Goal: Information Seeking & Learning: Learn about a topic

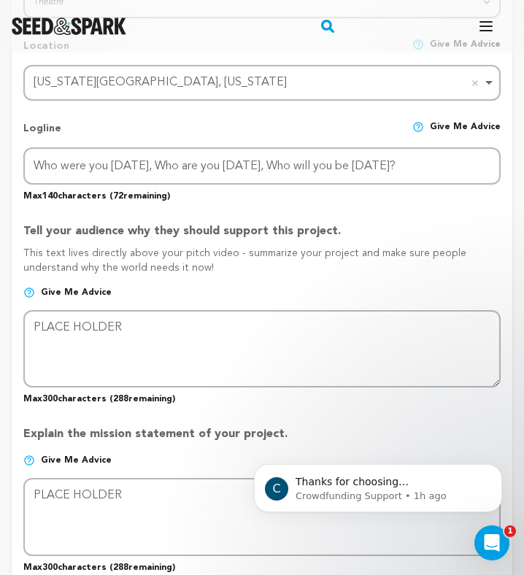
click at [521, 35] on div "Fund a project Start a project Search" at bounding box center [262, 26] width 524 height 53
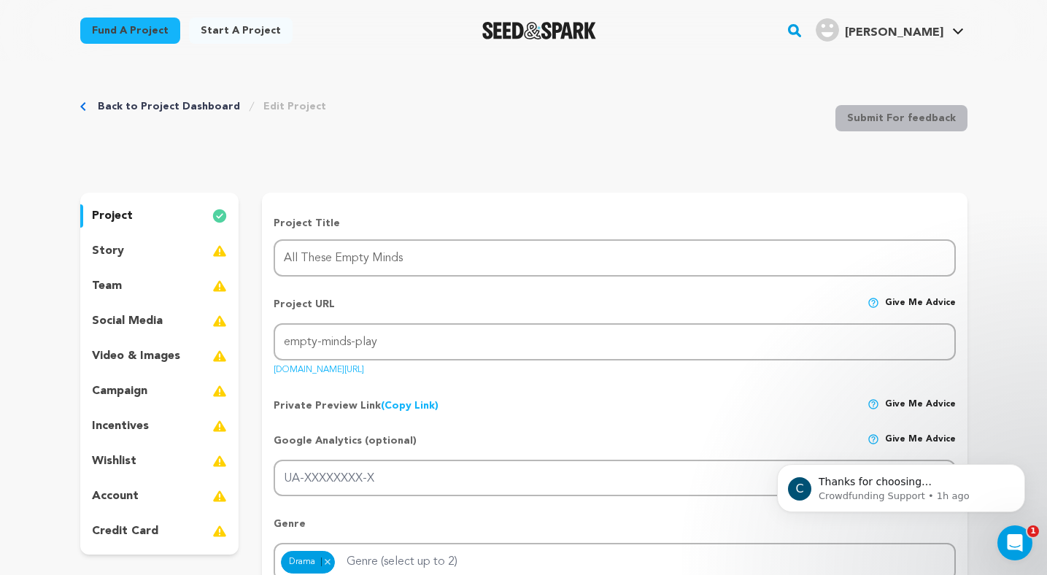
click at [145, 259] on div "story" at bounding box center [159, 250] width 159 height 23
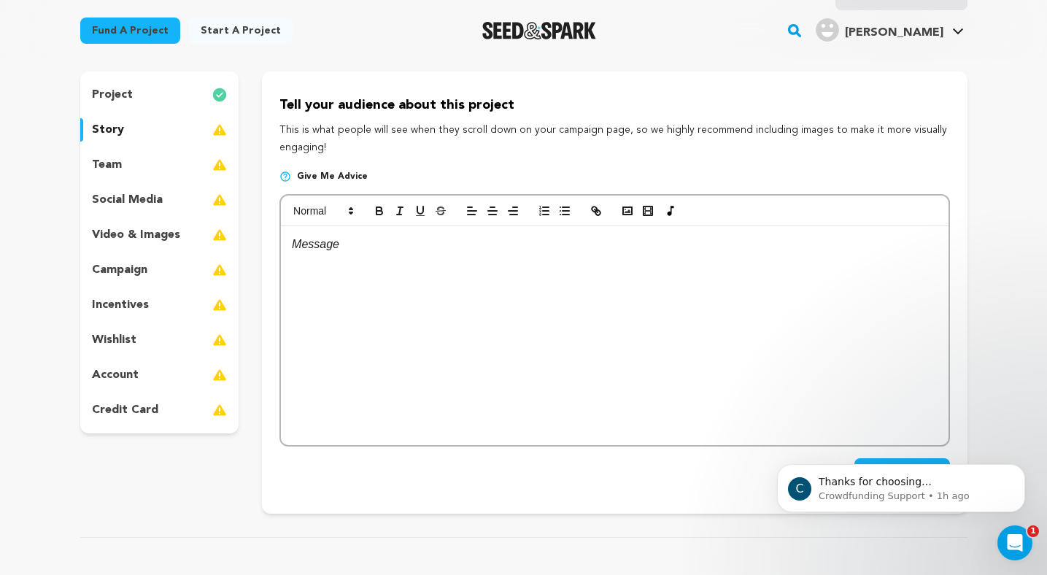
scroll to position [120, 0]
click at [120, 93] on p "project" at bounding box center [112, 96] width 41 height 18
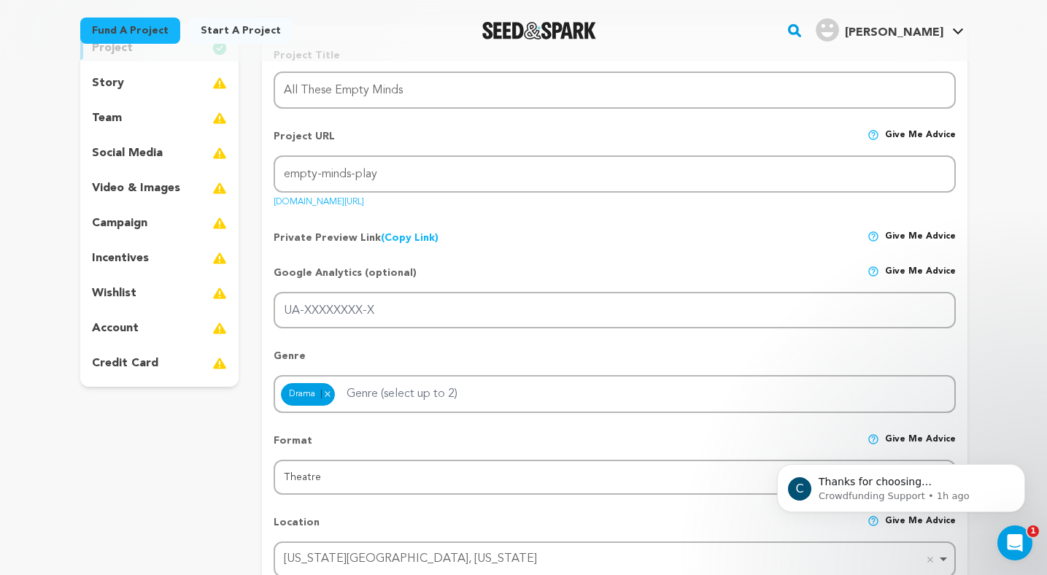
scroll to position [175, 0]
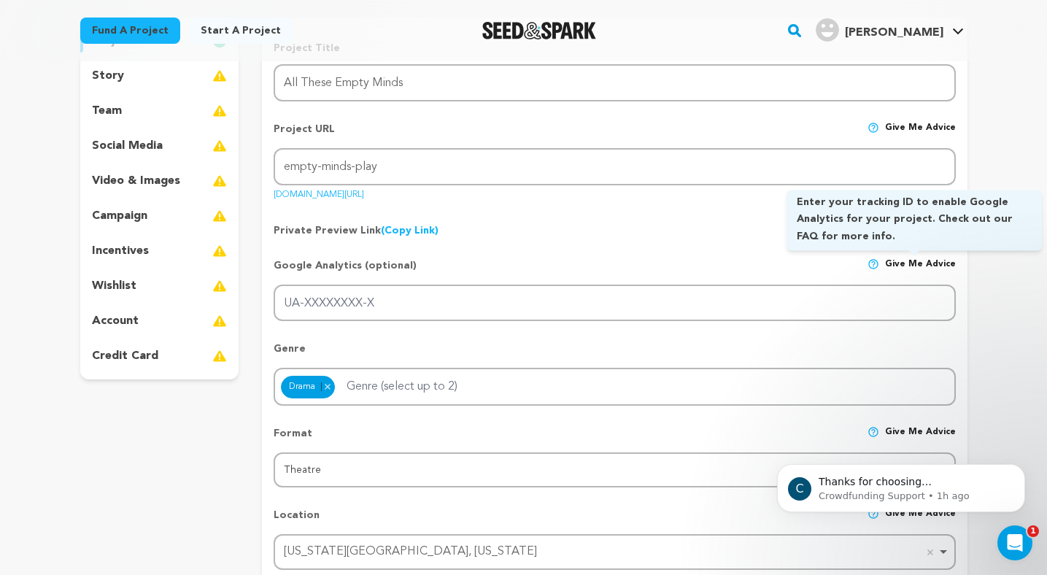
click at [523, 266] on span "Give me advice" at bounding box center [920, 271] width 71 height 26
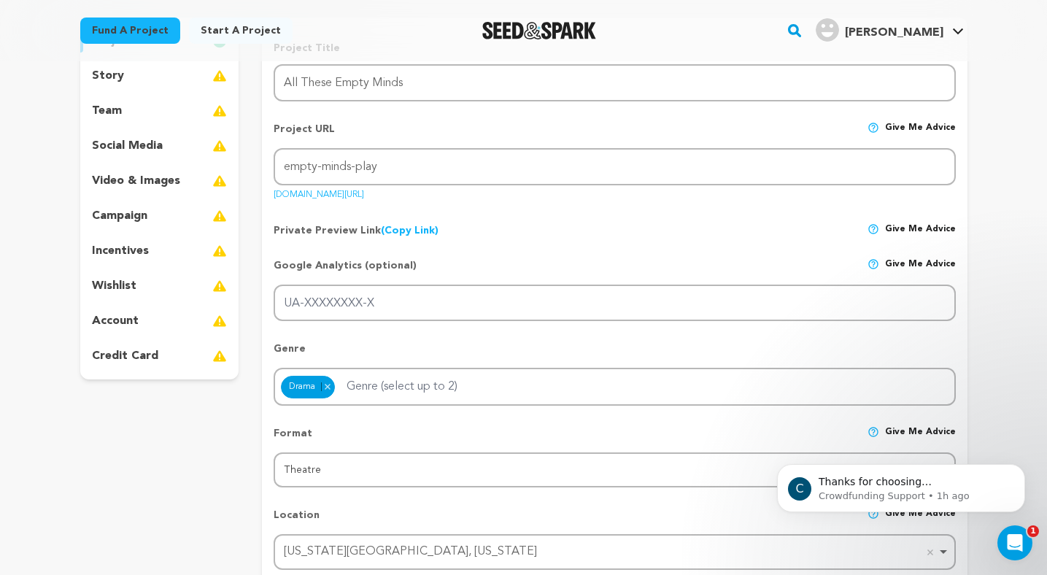
click at [420, 233] on link "(Copy Link) Copy private preview link" at bounding box center [410, 230] width 58 height 10
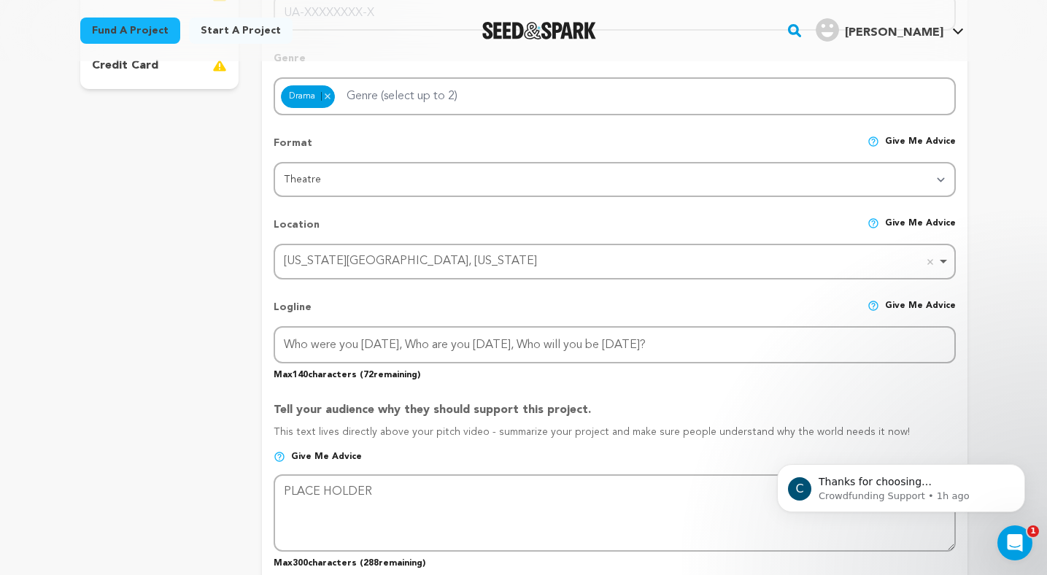
scroll to position [1507, 0]
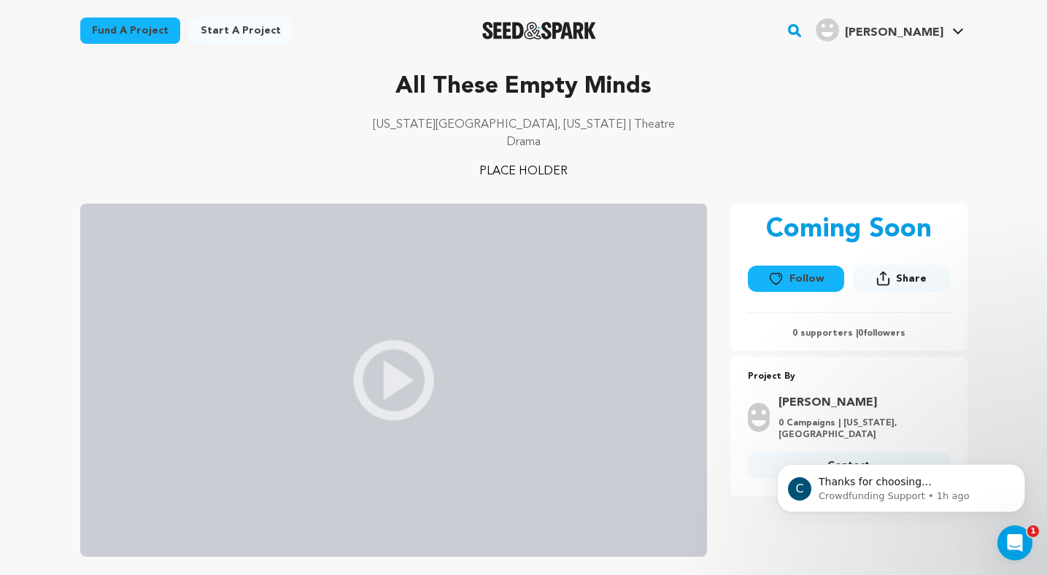
scroll to position [58, 0]
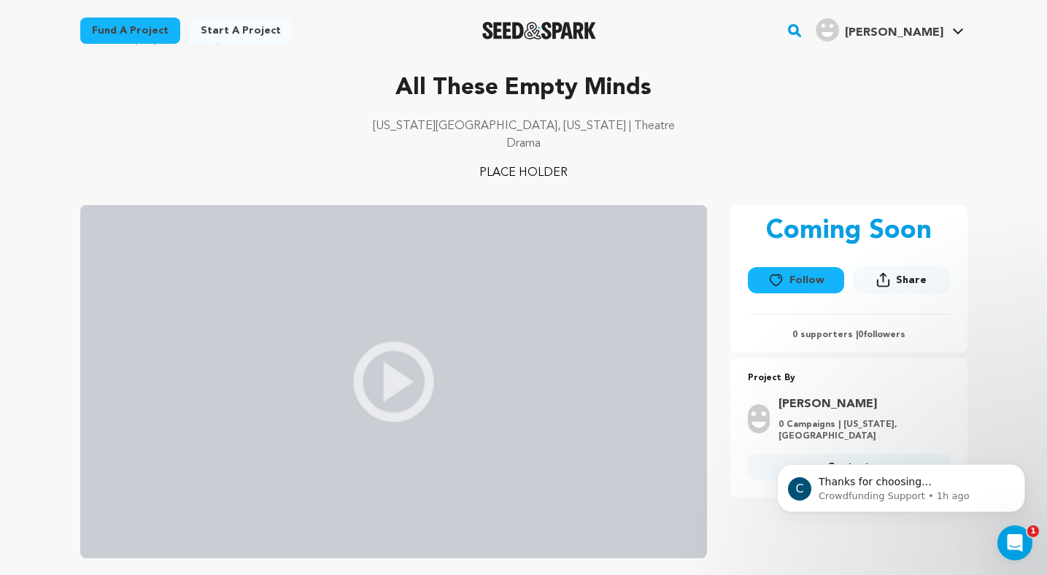
click at [776, 279] on icon at bounding box center [775, 280] width 15 height 15
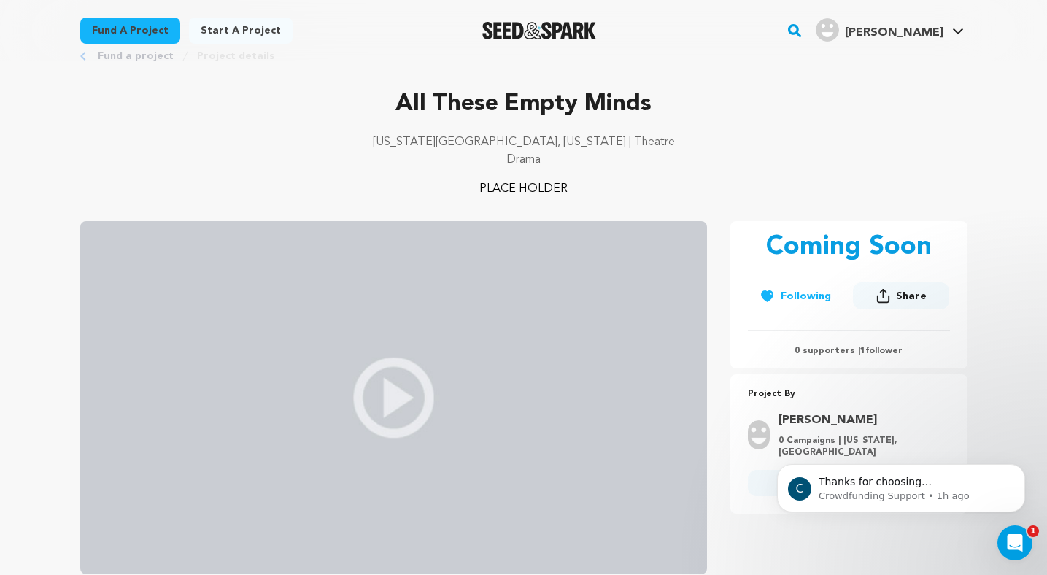
scroll to position [310, 0]
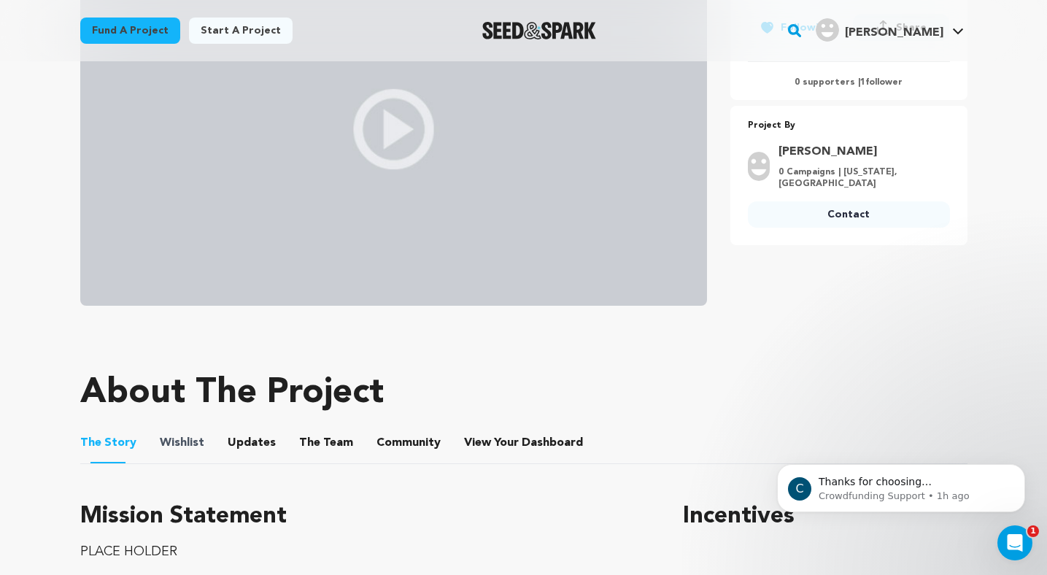
click at [195, 446] on span "Wishlist" at bounding box center [182, 443] width 45 height 18
click at [190, 433] on button "Wishlist" at bounding box center [181, 445] width 35 height 35
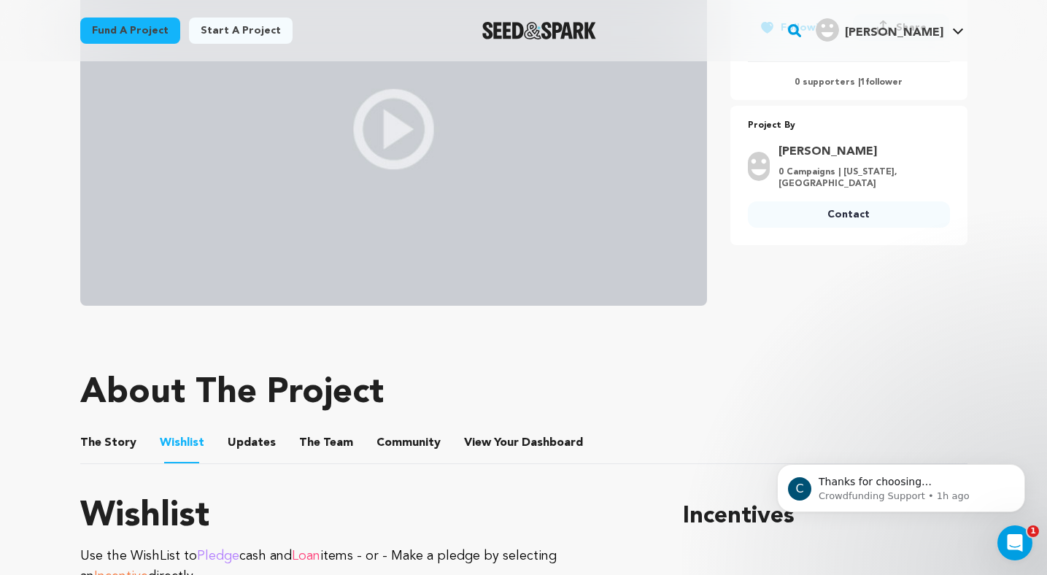
click at [247, 435] on button "Updates" at bounding box center [251, 445] width 35 height 35
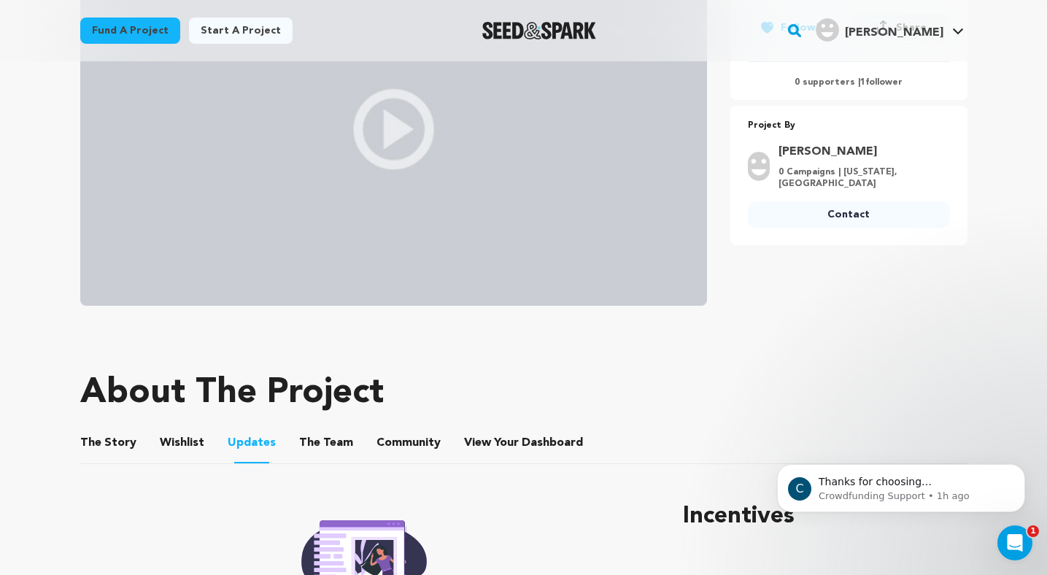
click at [208, 441] on ul "The Story The Story Wishlist Wishlist Updates Updates The Team The Team Communi…" at bounding box center [523, 444] width 887 height 42
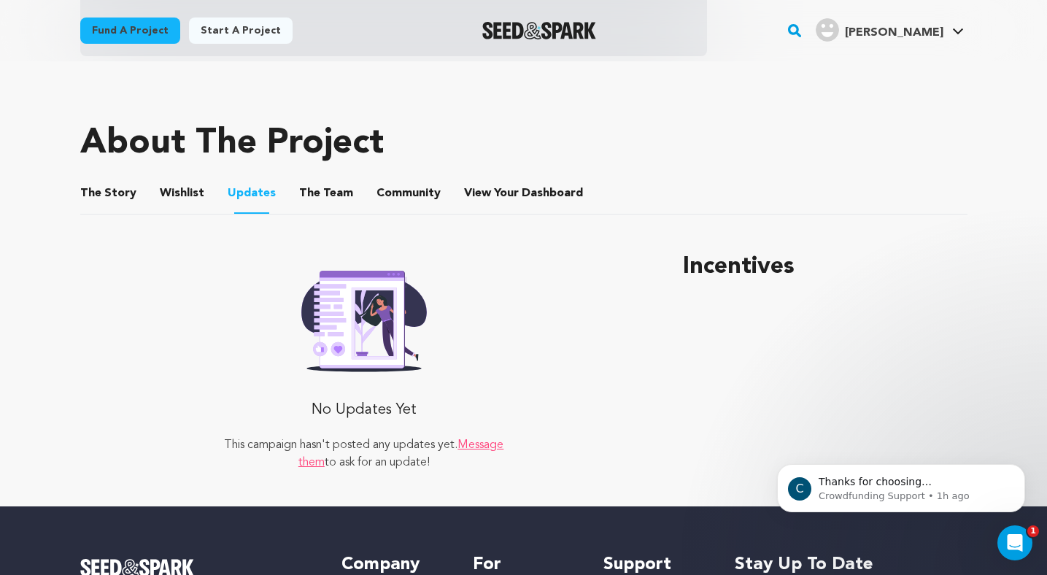
scroll to position [581, 0]
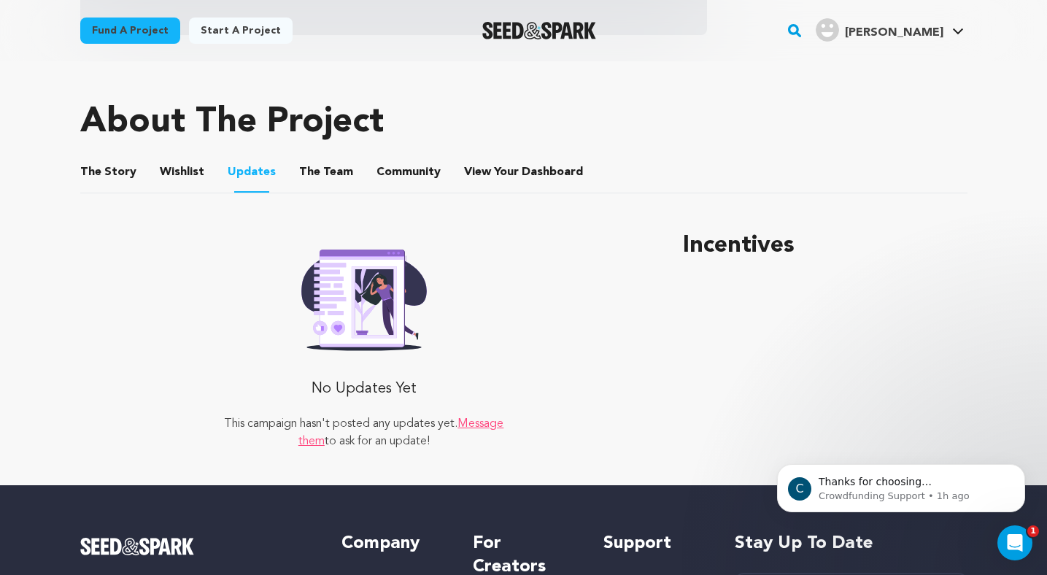
click at [330, 179] on button "The Team" at bounding box center [326, 175] width 35 height 35
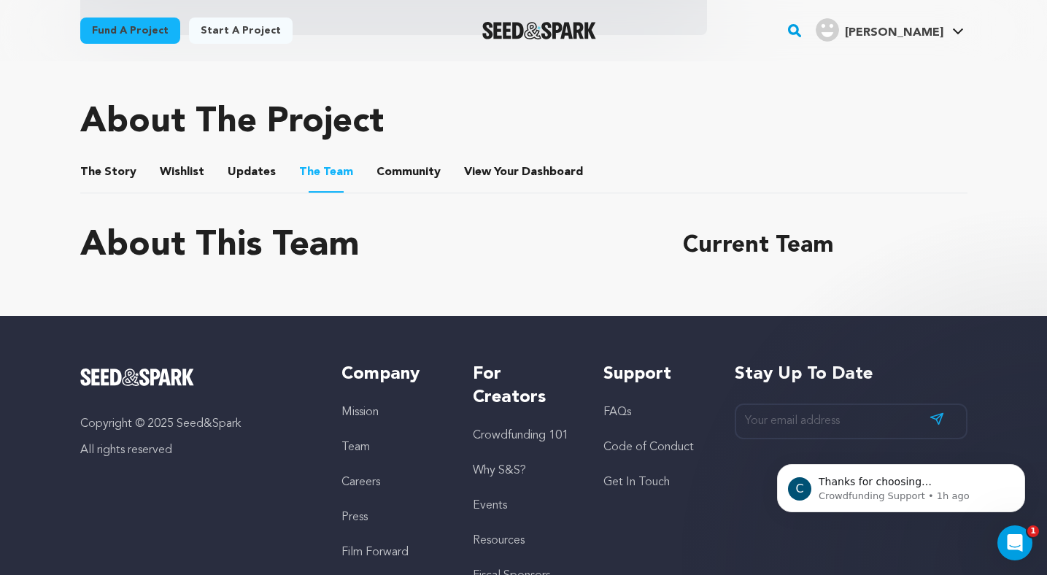
click at [391, 180] on button "Community" at bounding box center [408, 175] width 35 height 35
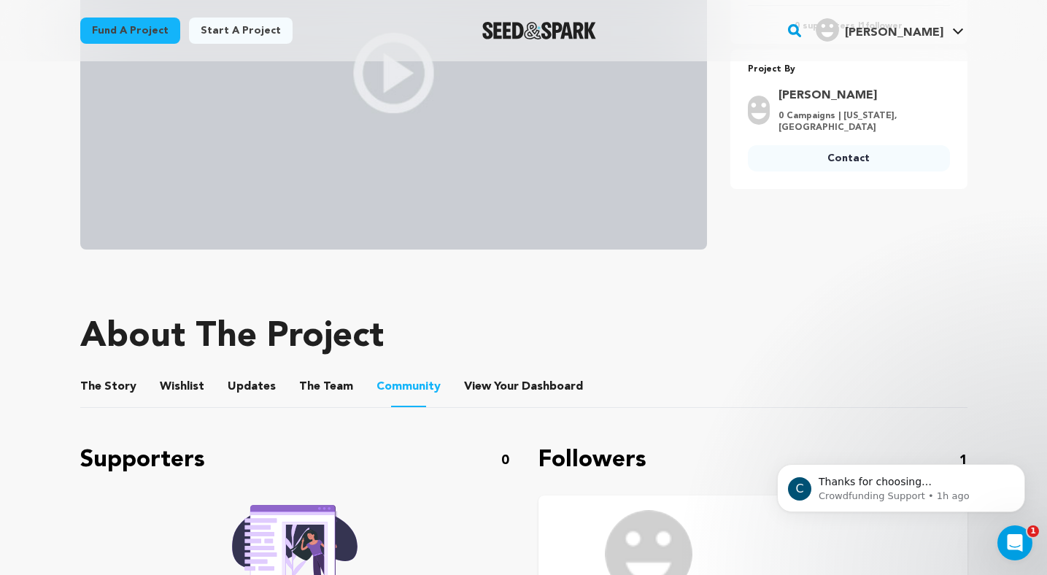
scroll to position [563, 0]
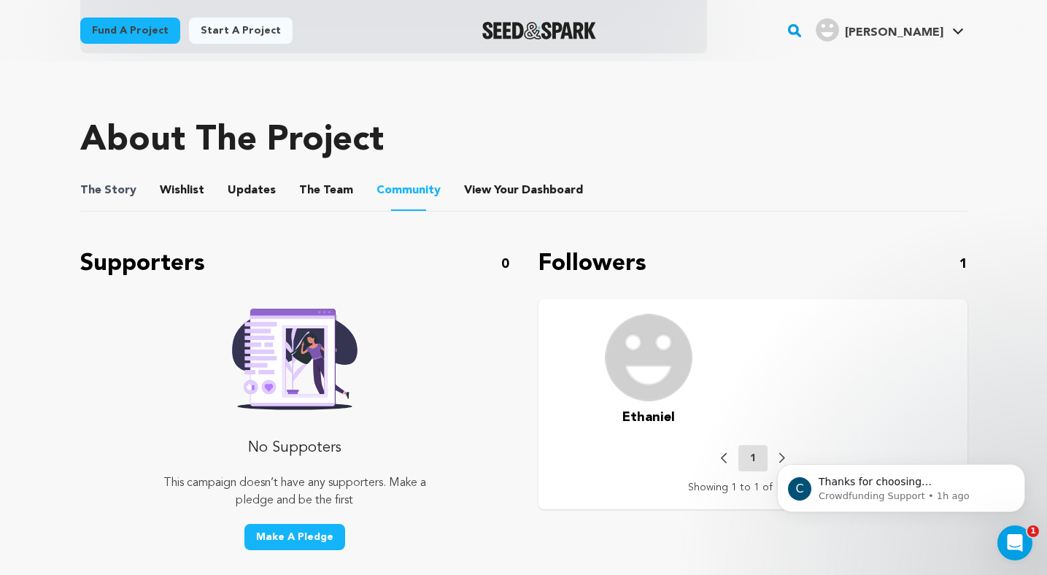
click at [126, 197] on span "The Story" at bounding box center [108, 191] width 56 height 18
click at [115, 190] on button "The Story" at bounding box center [107, 193] width 35 height 35
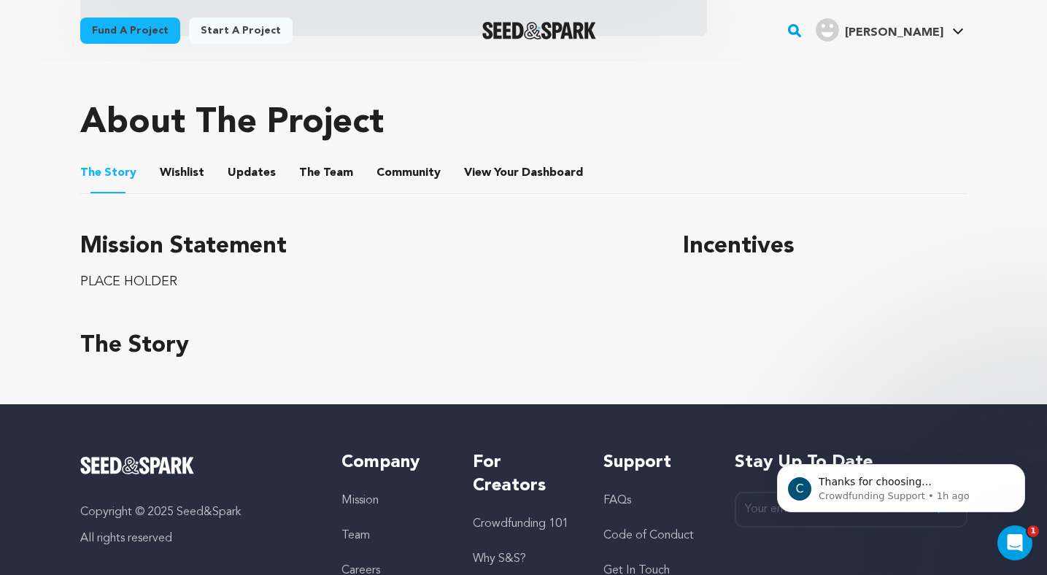
scroll to position [548, 0]
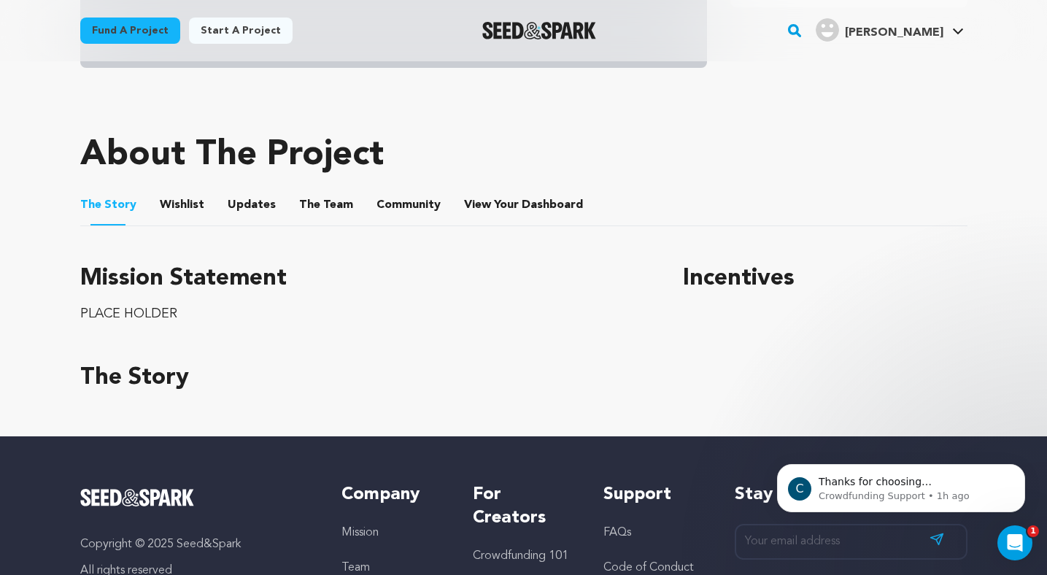
click at [185, 201] on button "Wishlist" at bounding box center [181, 207] width 35 height 35
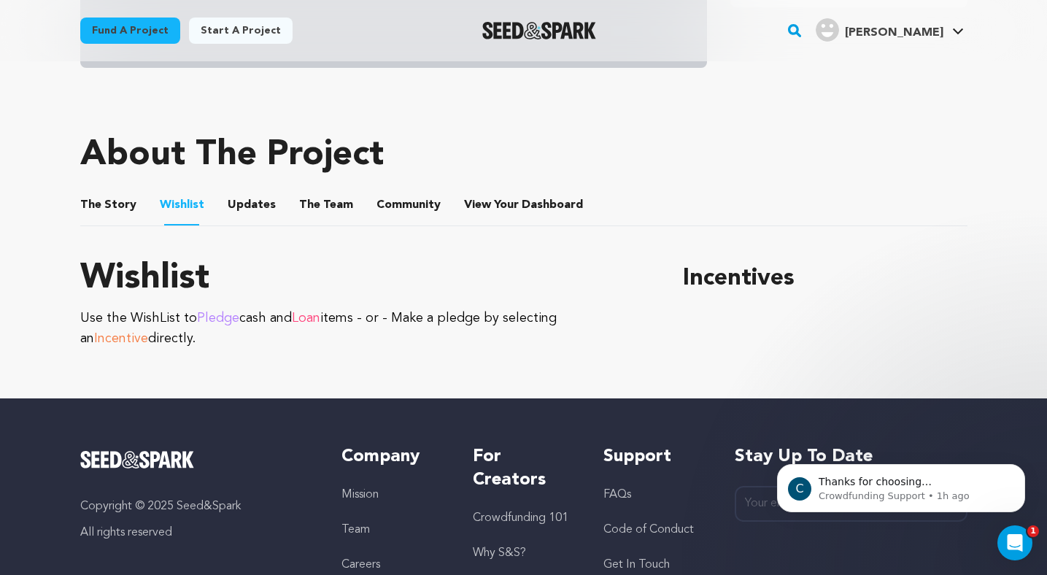
click at [123, 191] on li "The Story The Story" at bounding box center [108, 205] width 56 height 41
click at [136, 202] on ul "The Story The Story Wishlist Wishlist Updates Updates The Team The Team Communi…" at bounding box center [523, 206] width 887 height 42
click at [113, 203] on button "The Story" at bounding box center [107, 207] width 35 height 35
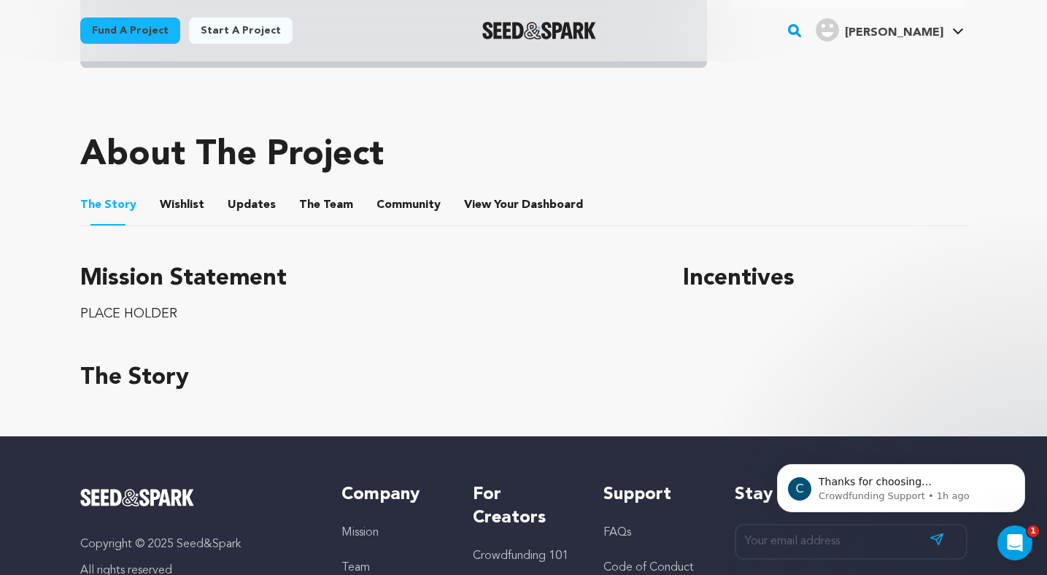
click at [113, 203] on button "The Story" at bounding box center [107, 207] width 35 height 36
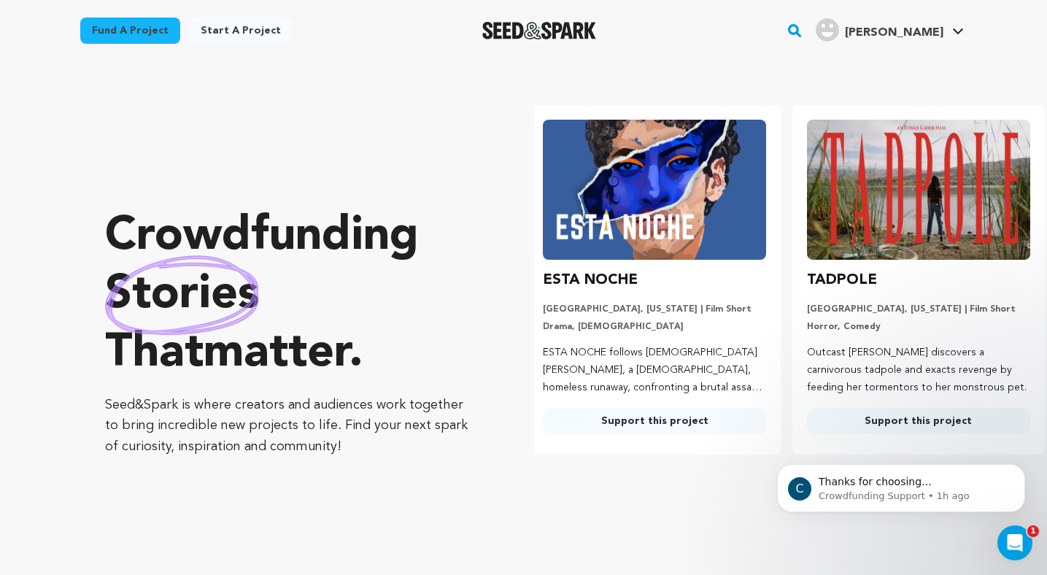
scroll to position [0, 275]
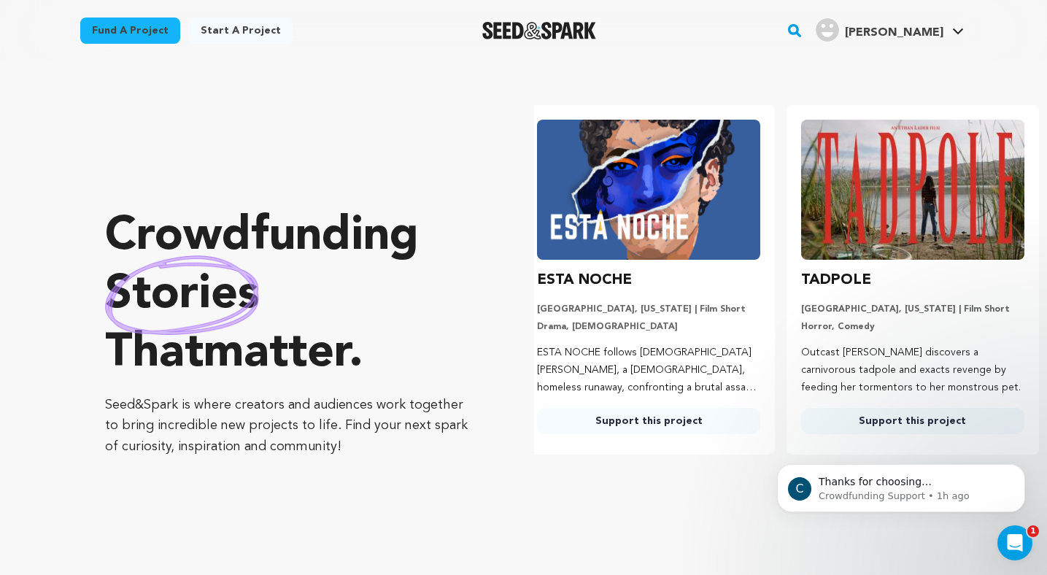
click at [115, 31] on link "Fund a project" at bounding box center [130, 31] width 100 height 26
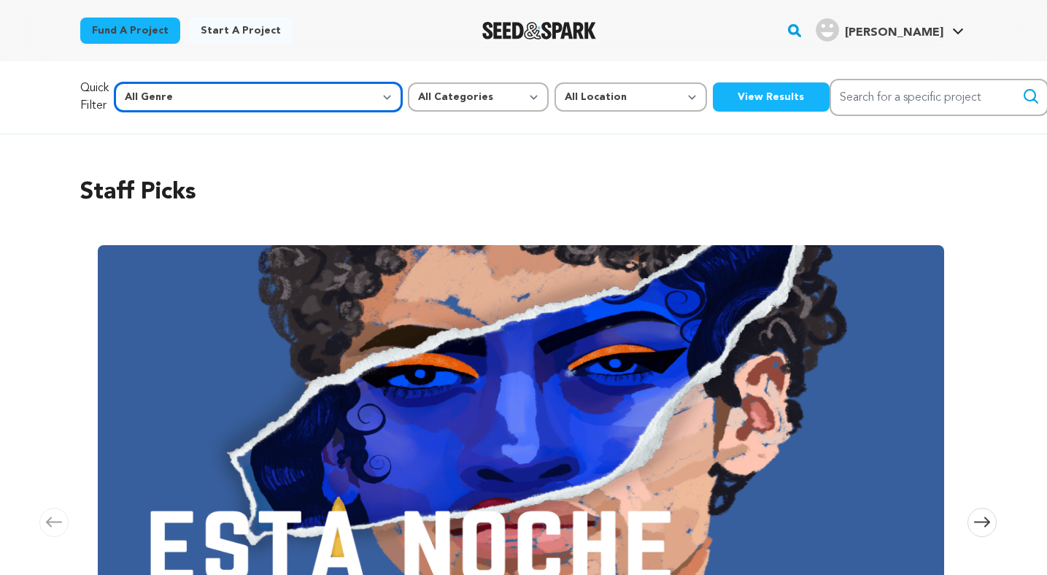
click at [210, 101] on select "All Genre Action Adventure Afrobeat Alternative Ambient Animation Bebop Big Ban…" at bounding box center [259, 96] width 288 height 29
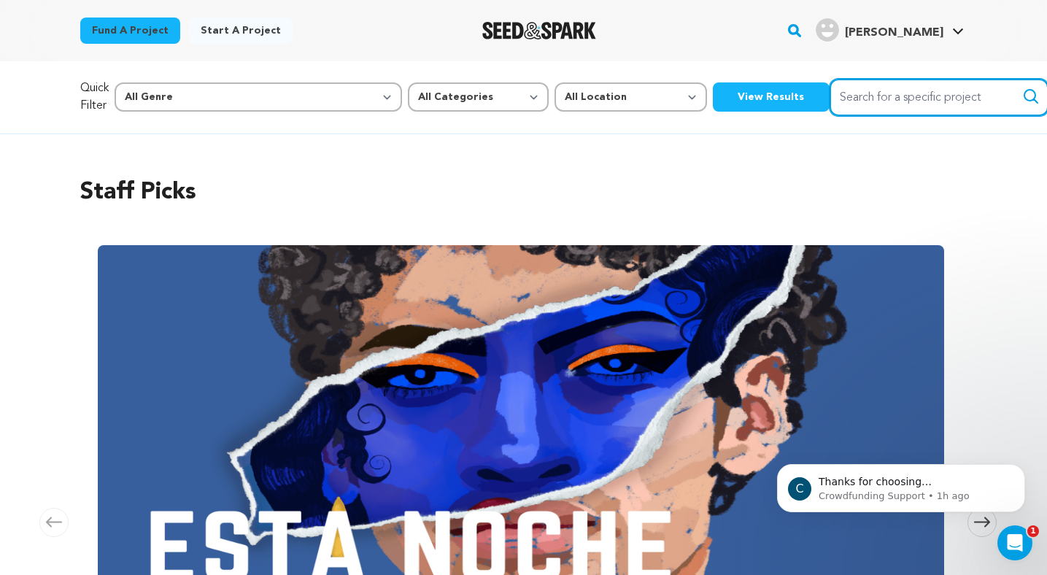
click at [830, 104] on input "Search for a specific project" at bounding box center [939, 97] width 219 height 37
type input "theatre"
click at [1022, 88] on button "Search" at bounding box center [1031, 97] width 18 height 18
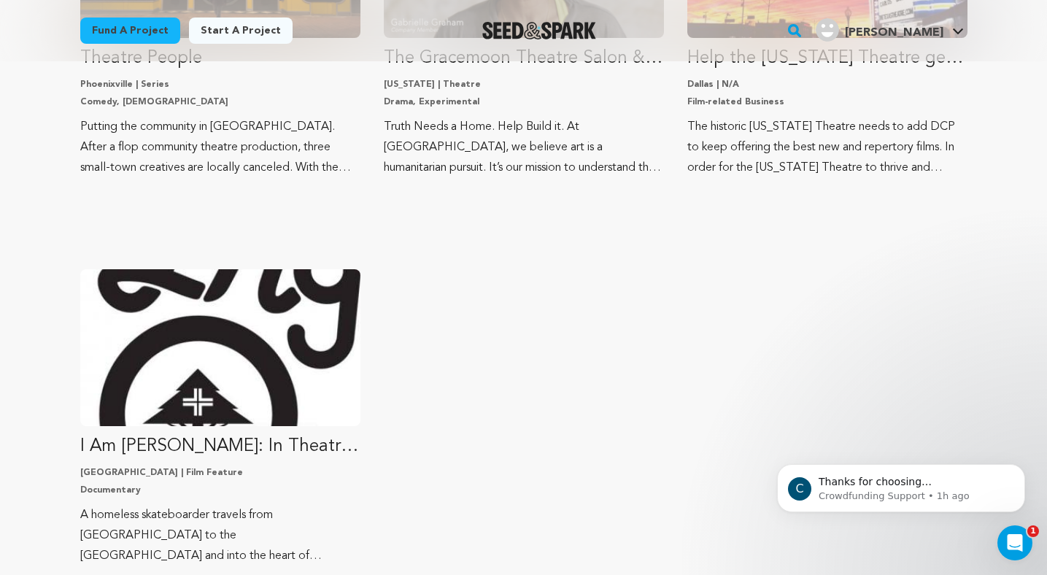
scroll to position [432, 0]
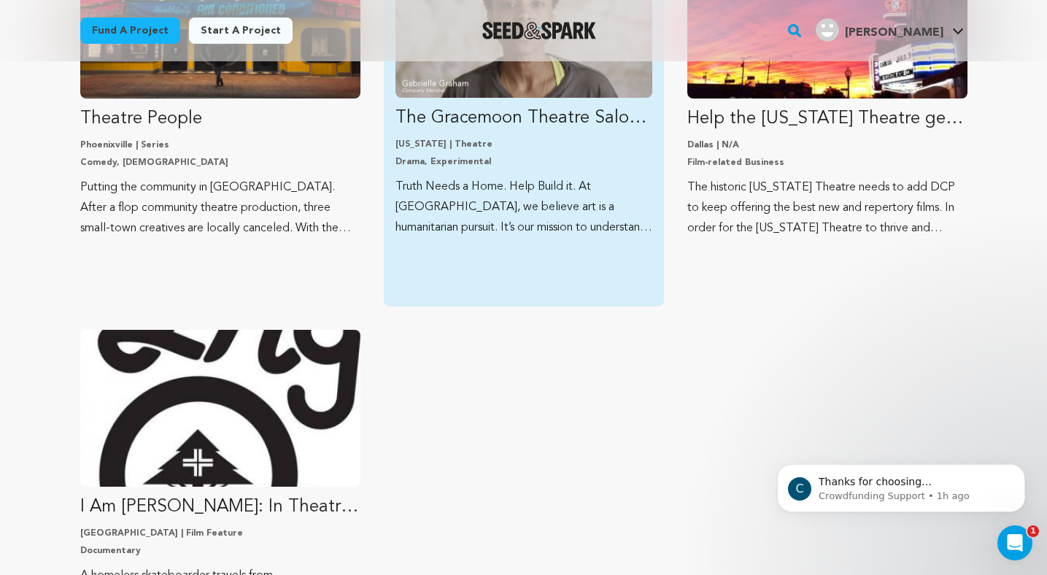
click at [509, 196] on p "Truth Needs a Home. Help Build it. At Gracemoon, we believe art is a humanitari…" at bounding box center [524, 207] width 257 height 61
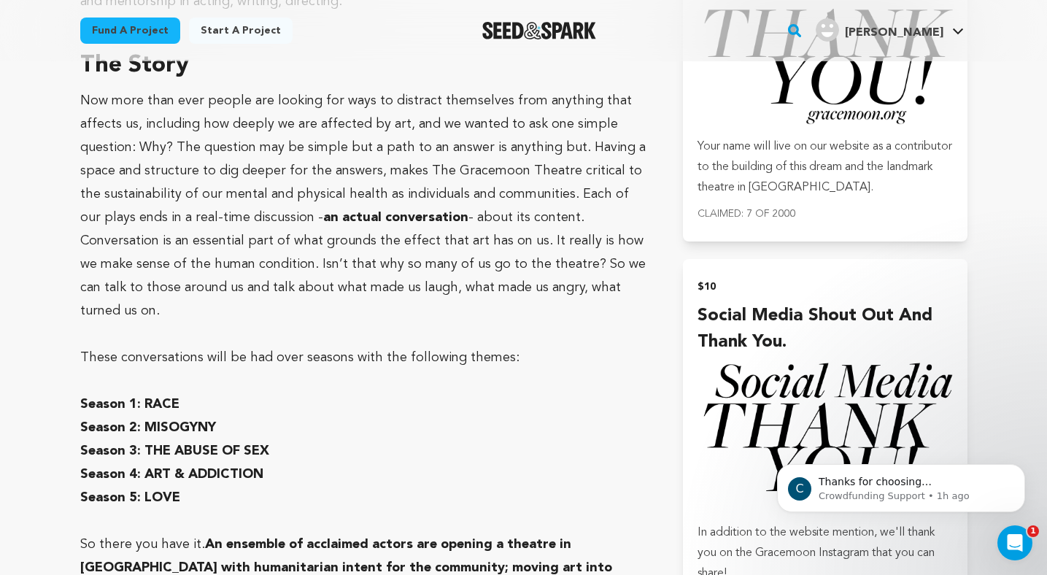
scroll to position [1010, 0]
